Goal: Task Accomplishment & Management: Use online tool/utility

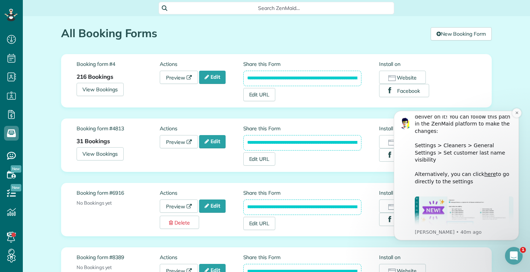
scroll to position [165, 0]
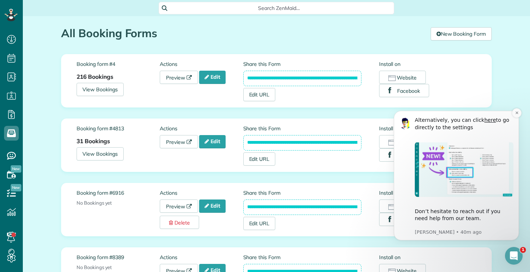
click at [449, 152] on img "Message content" at bounding box center [464, 169] width 99 height 55
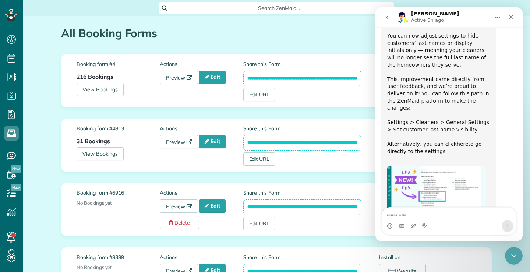
scroll to position [0, 0]
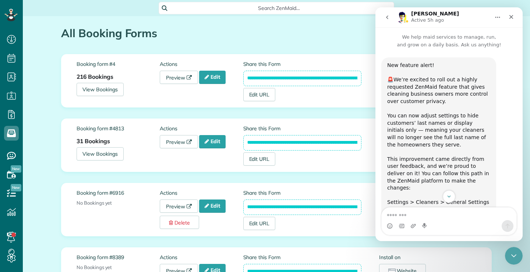
click at [335, 39] on h1 "All Booking Forms" at bounding box center [243, 33] width 364 height 12
click at [250, 96] on link "Edit URL" at bounding box center [259, 94] width 32 height 13
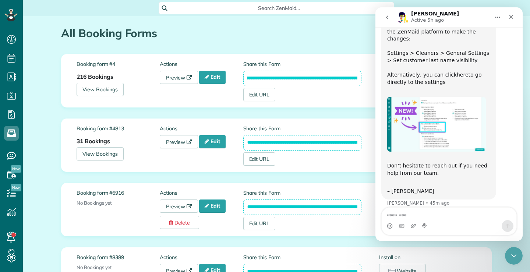
scroll to position [0, 53]
drag, startPoint x: 243, startPoint y: 76, endPoint x: 363, endPoint y: 78, distance: 120.4
click at [363, 78] on div "**********" at bounding box center [311, 80] width 136 height 41
